Goal: Find specific page/section: Find specific page/section

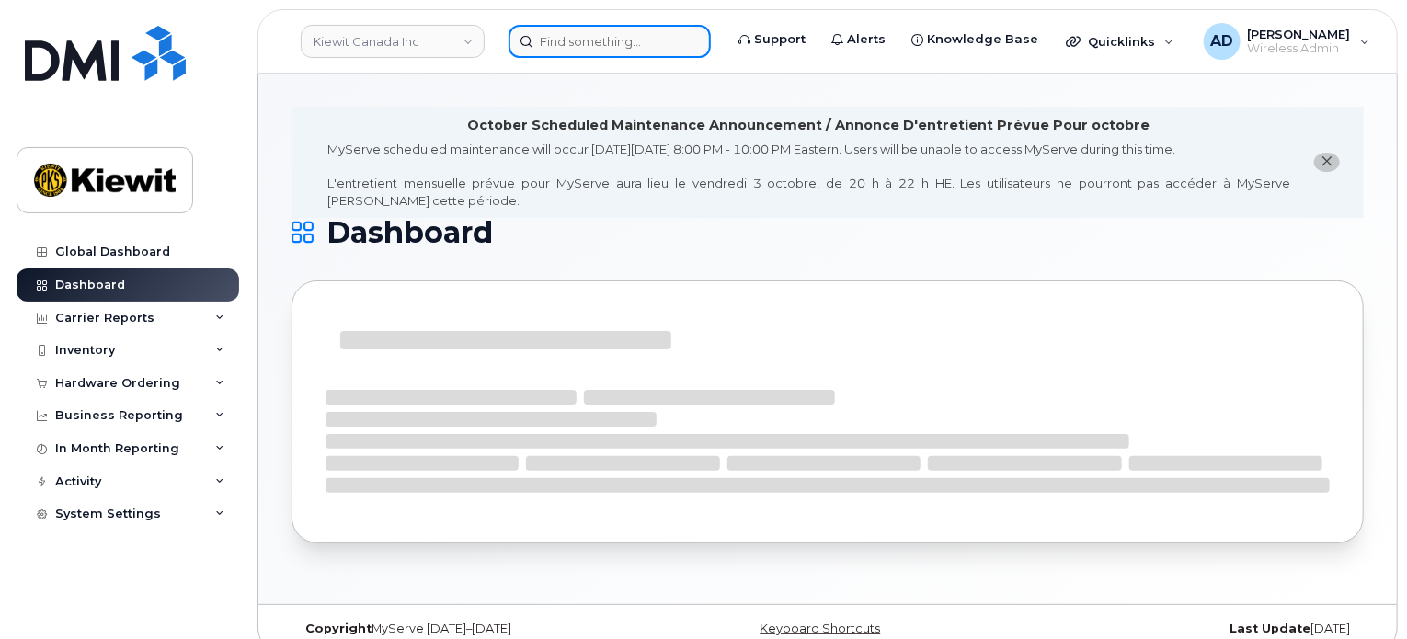
click at [625, 43] on input at bounding box center [610, 41] width 202 height 33
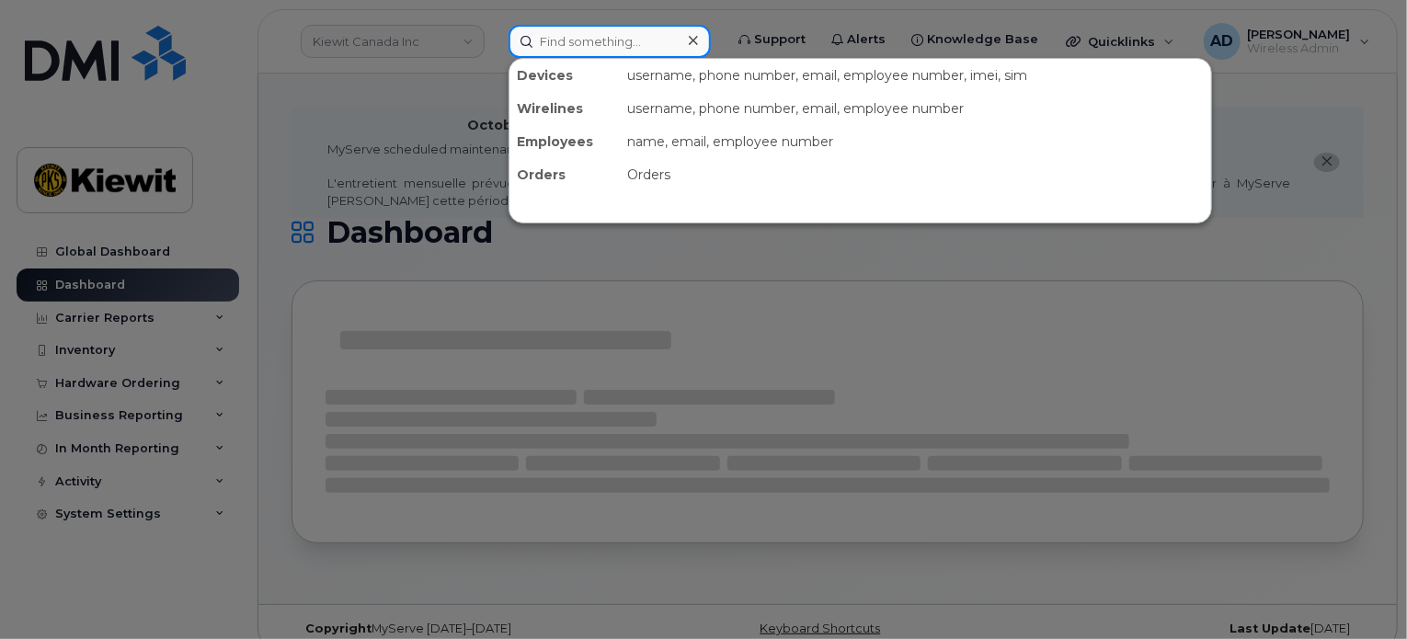
paste input "7802647194"
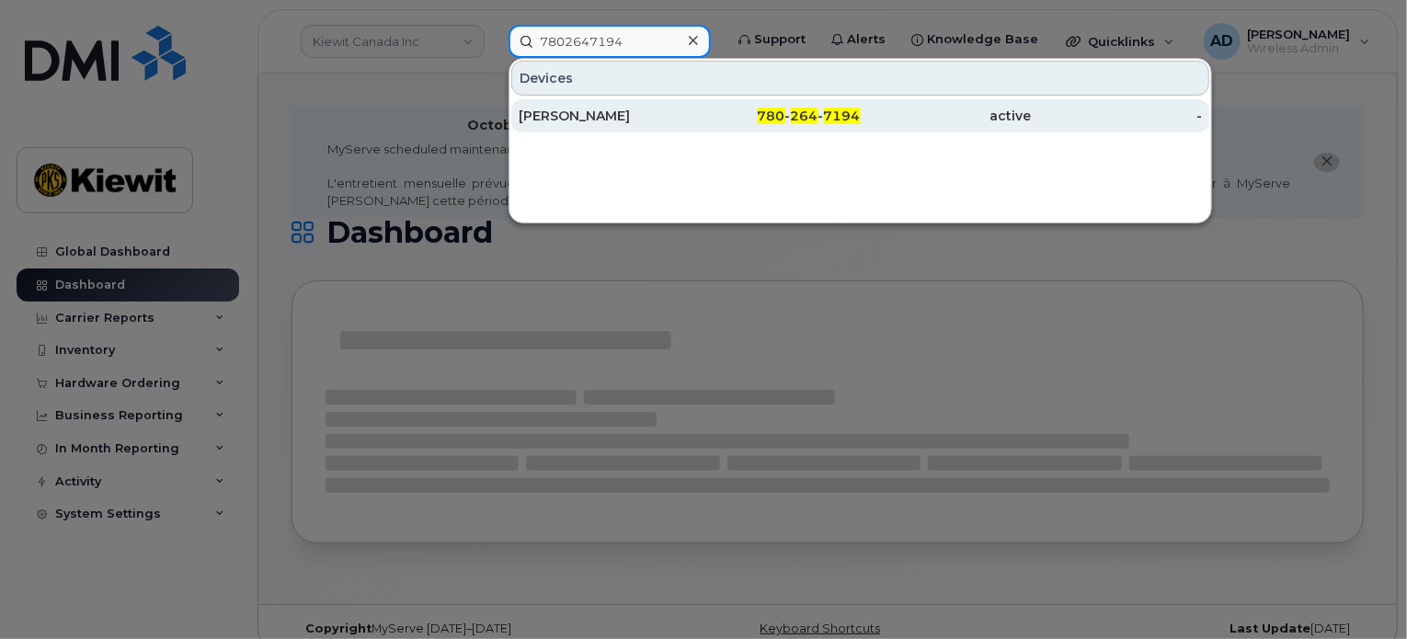
type input "7802647194"
click at [645, 117] on div "[PERSON_NAME]" at bounding box center [604, 116] width 171 height 18
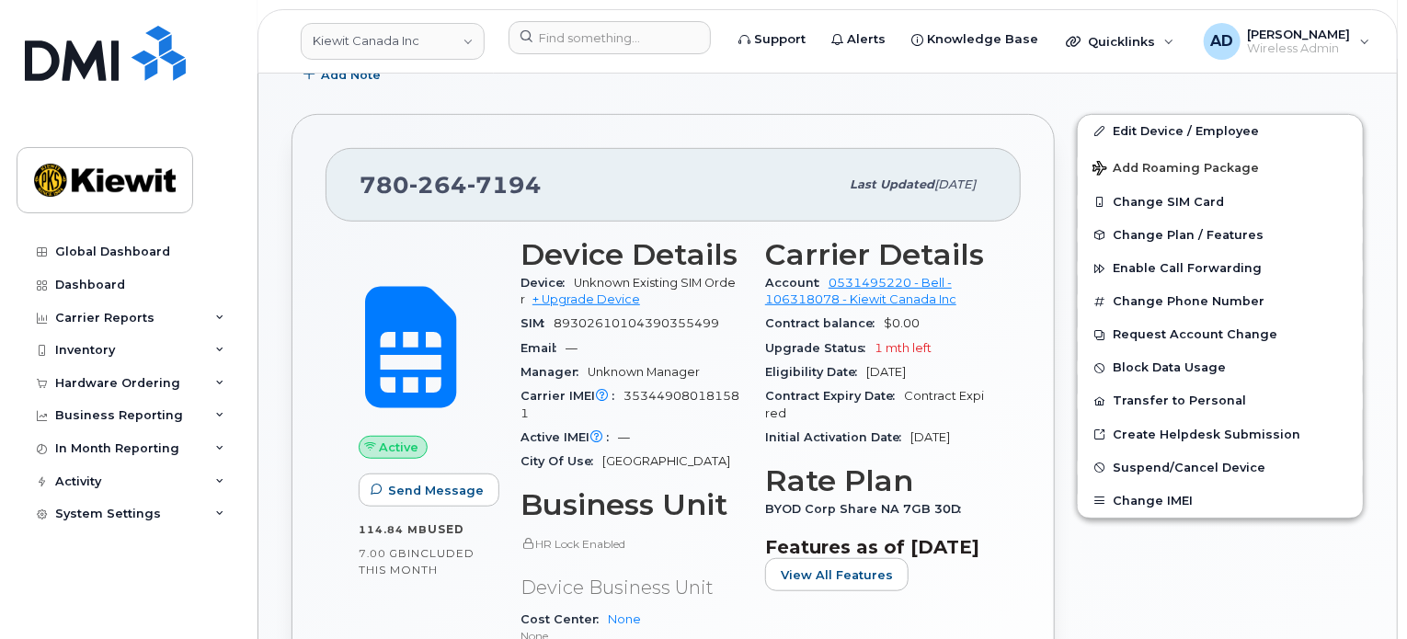
scroll to position [460, 0]
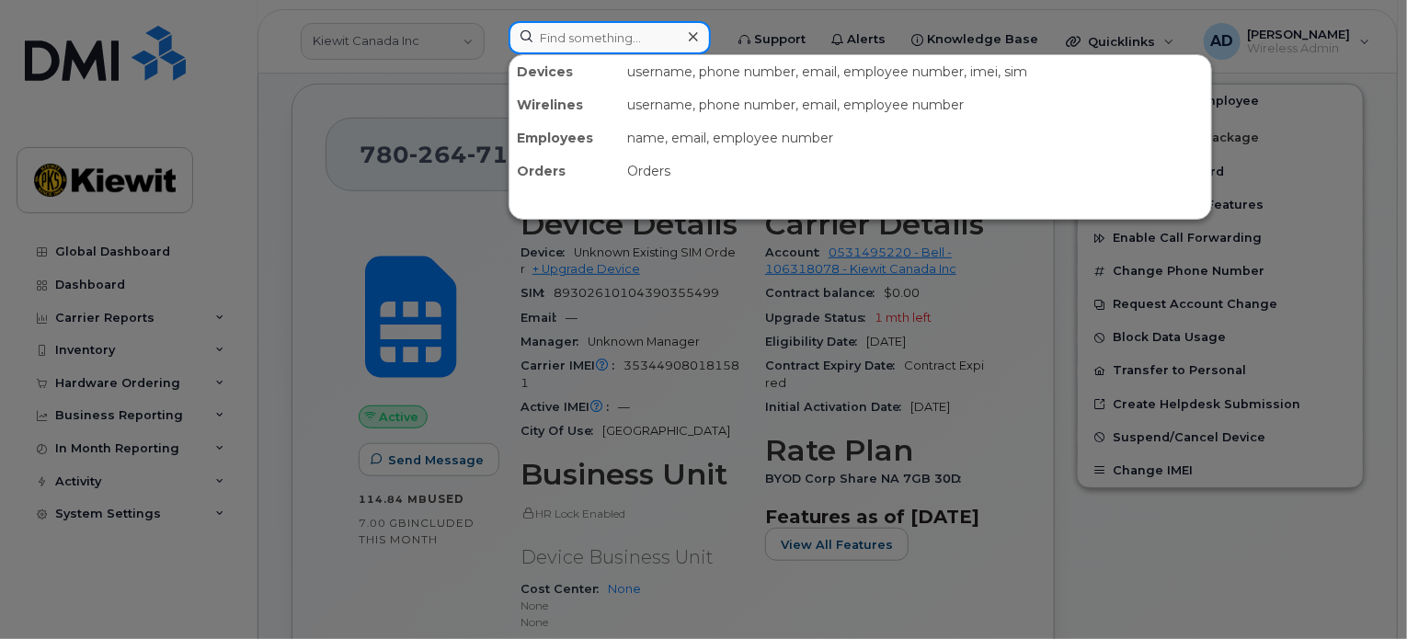
click at [578, 38] on input at bounding box center [610, 37] width 202 height 33
paste input "7808938828"
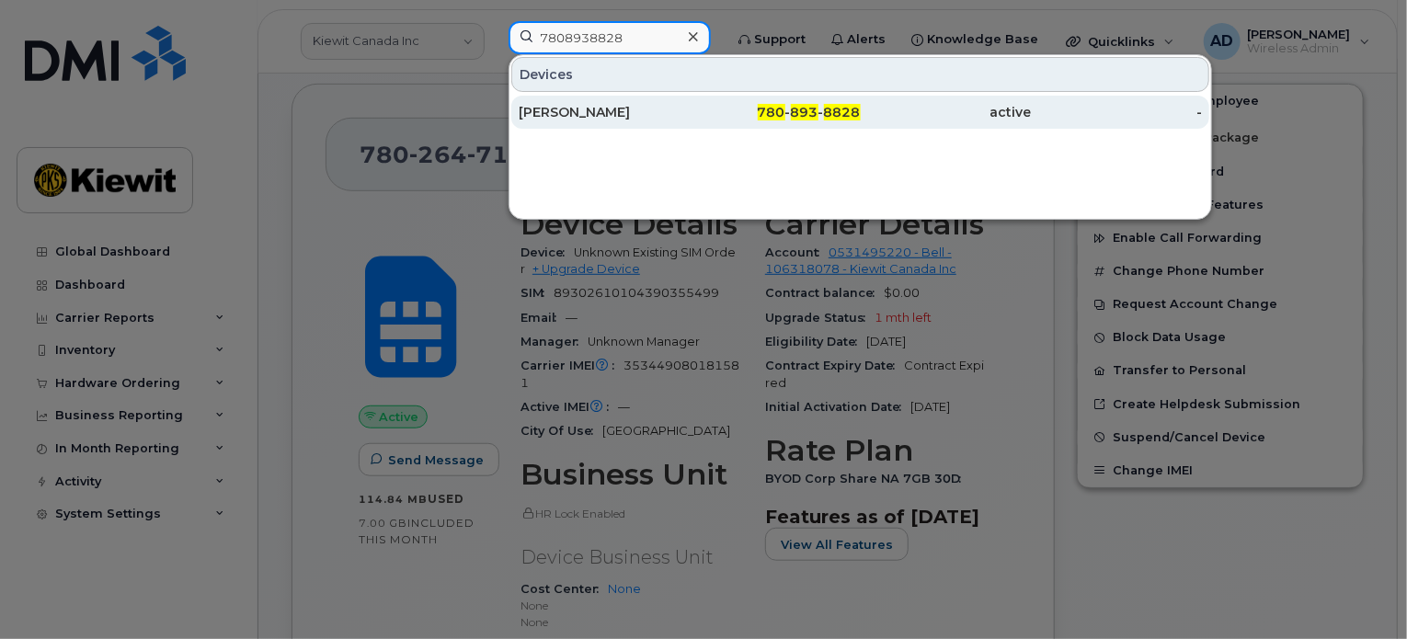
type input "7808938828"
click at [703, 113] on div "780 - 893 - 8828" at bounding box center [775, 112] width 171 height 18
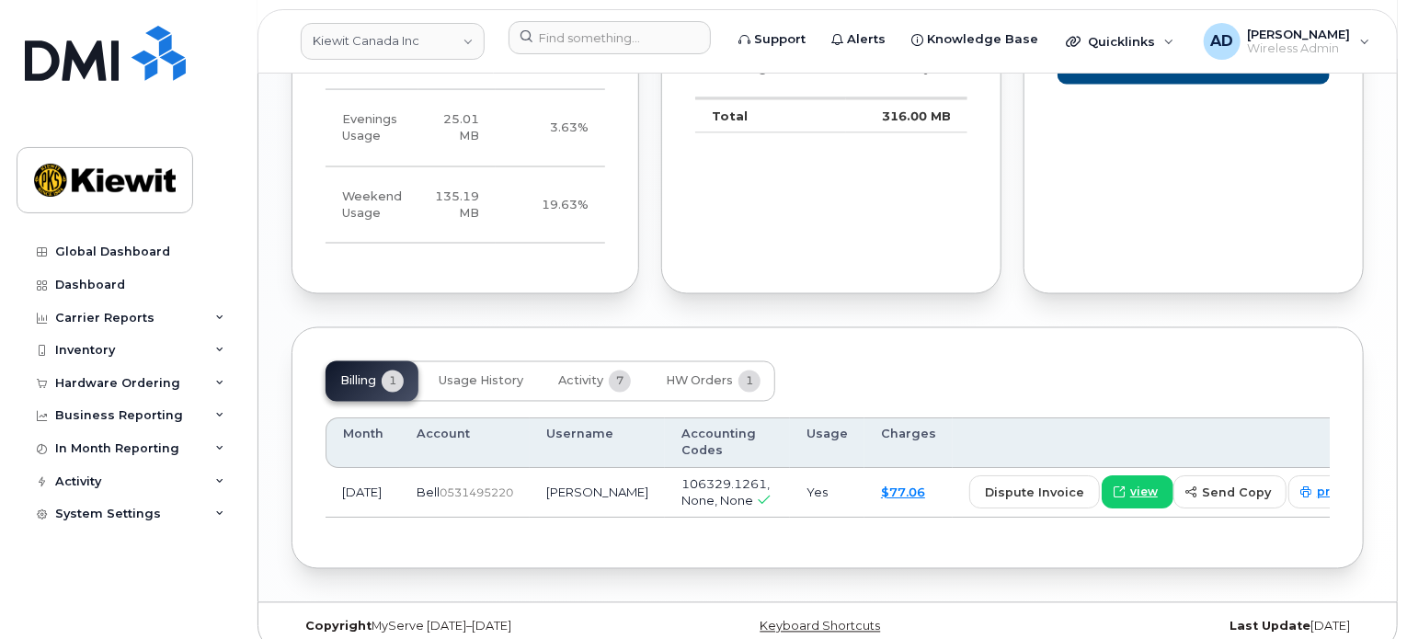
scroll to position [1494, 0]
